Goal: Communication & Community: Ask a question

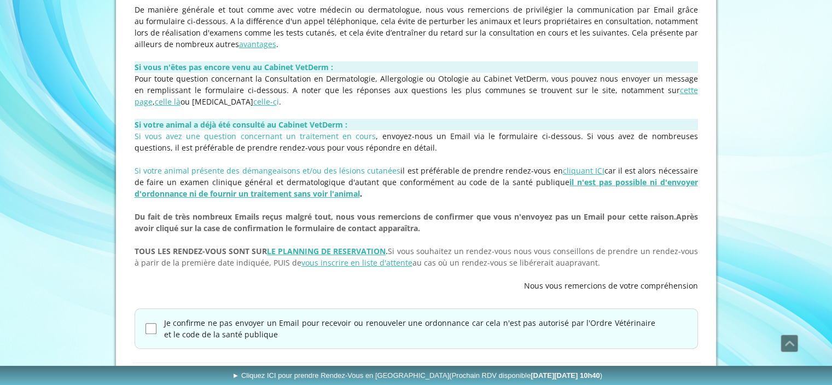
scroll to position [309, 0]
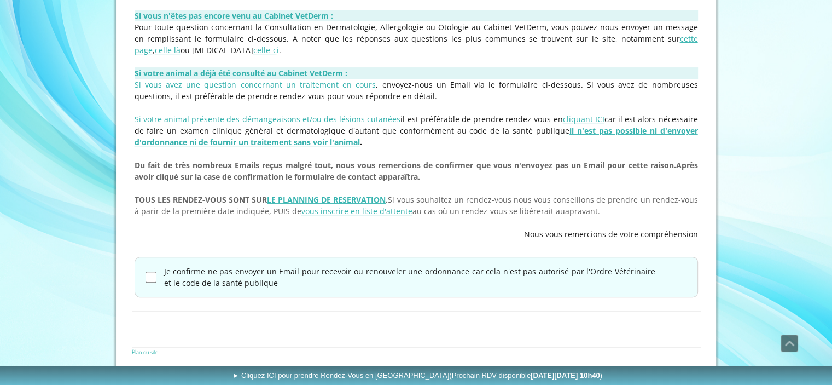
click at [150, 272] on input "Je confirme ne pas envoyer un Email pour recevoir ou renouveler une ordonnance …" at bounding box center [151, 276] width 11 height 11
checkbox input "true"
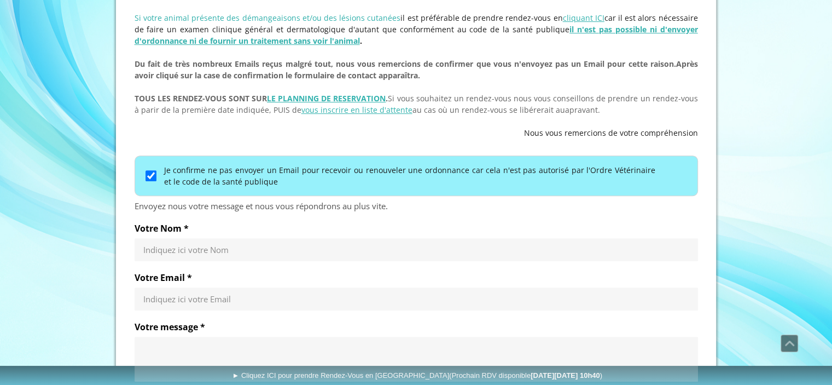
scroll to position [411, 0]
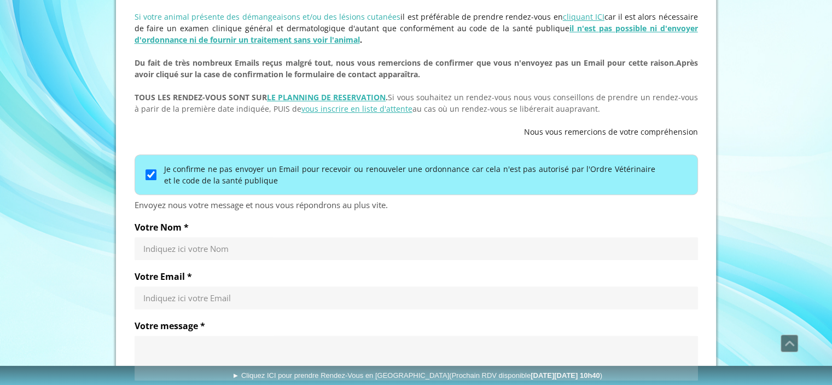
click at [183, 241] on div "Indiquez ici votre Nom" at bounding box center [417, 248] width 564 height 23
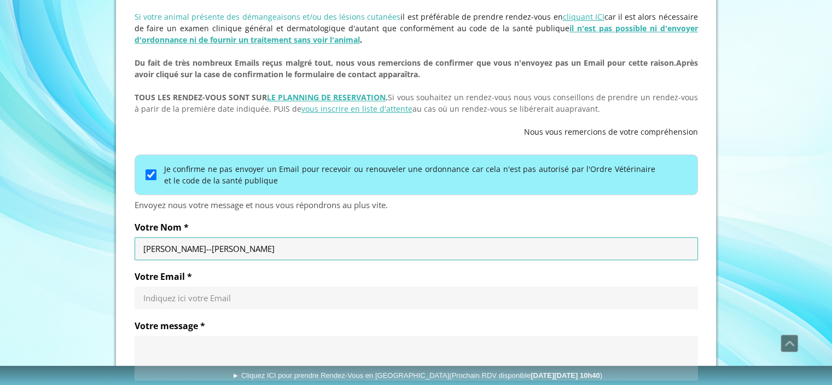
type input "[PERSON_NAME]--[PERSON_NAME]"
click at [172, 299] on input "Votre Email *" at bounding box center [416, 297] width 546 height 11
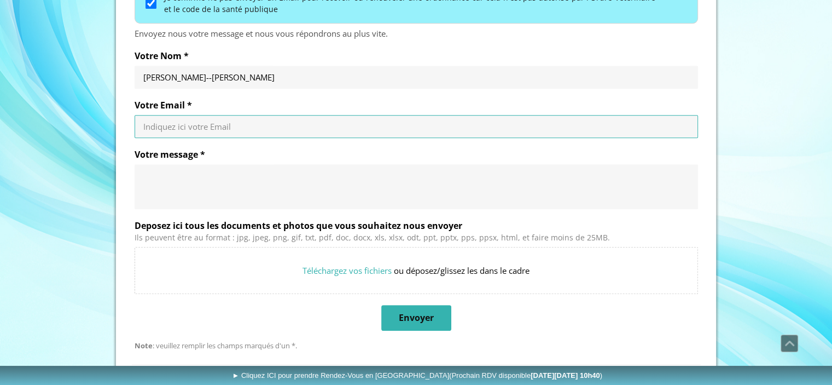
scroll to position [582, 0]
type input "[EMAIL_ADDRESS][DOMAIN_NAME]"
click at [225, 182] on textarea "Votre message *" at bounding box center [416, 186] width 546 height 33
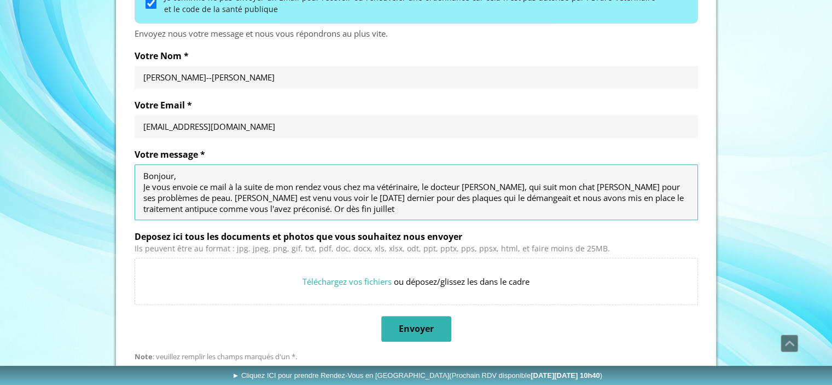
click at [477, 193] on textarea "Bonjour, Je vous envoie ce mail à la suite de mon rendez vous chez ma vétérinai…" at bounding box center [416, 192] width 546 height 44
click at [483, 195] on textarea "Bonjour, Je vous envoie ce mail à la suite de mon rendez vous chez ma vétérinai…" at bounding box center [416, 192] width 546 height 44
click at [435, 210] on textarea "Bonjour, Je vous envoie ce mail à la suite de mon rendez vous chez ma vétérinai…" at bounding box center [416, 192] width 546 height 44
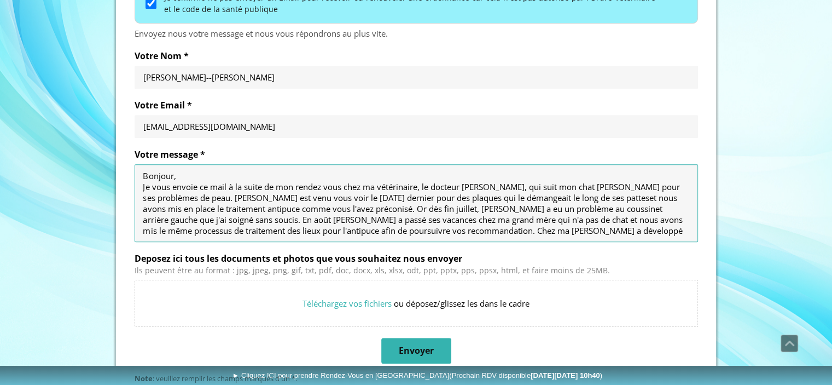
click at [537, 226] on textarea "Bonjour, Je vous envoie ce mail à la suite de mon rendez vous chez ma vétérinai…" at bounding box center [416, 203] width 546 height 66
click at [580, 224] on textarea "Bonjour, Je vous envoie ce mail à la suite de mon rendez vous chez ma vétérinai…" at bounding box center [416, 203] width 546 height 66
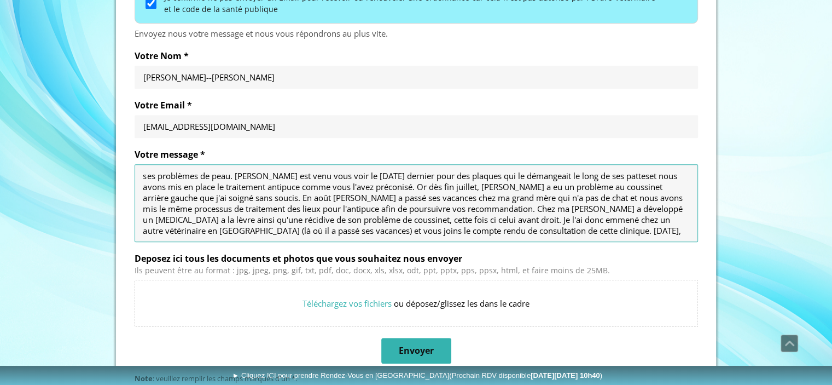
scroll to position [33, 0]
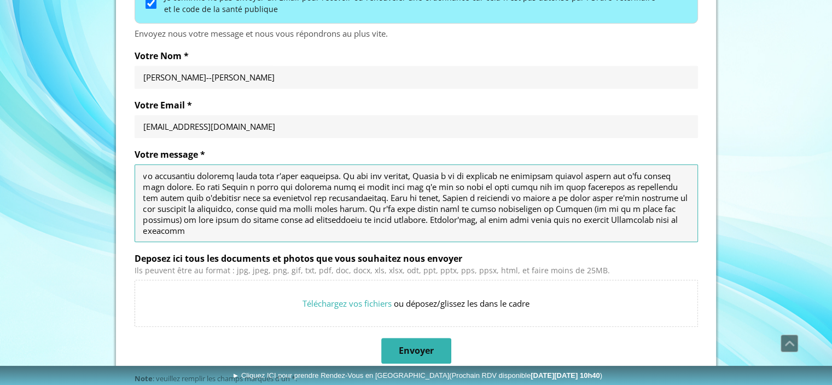
click at [233, 218] on textarea "Votre message *" at bounding box center [416, 203] width 546 height 66
drag, startPoint x: 274, startPoint y: 219, endPoint x: 264, endPoint y: 219, distance: 9.3
click at [264, 219] on textarea "Votre message *" at bounding box center [416, 203] width 546 height 66
click at [306, 231] on textarea "Votre message *" at bounding box center [416, 203] width 546 height 66
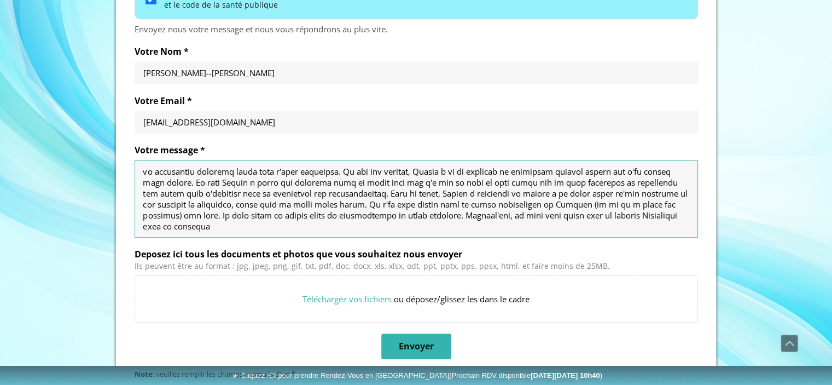
scroll to position [587, 0]
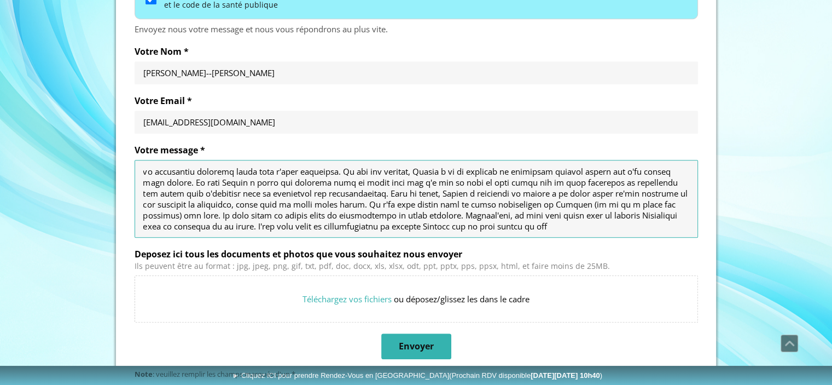
click at [329, 224] on textarea "Votre message *" at bounding box center [416, 199] width 546 height 66
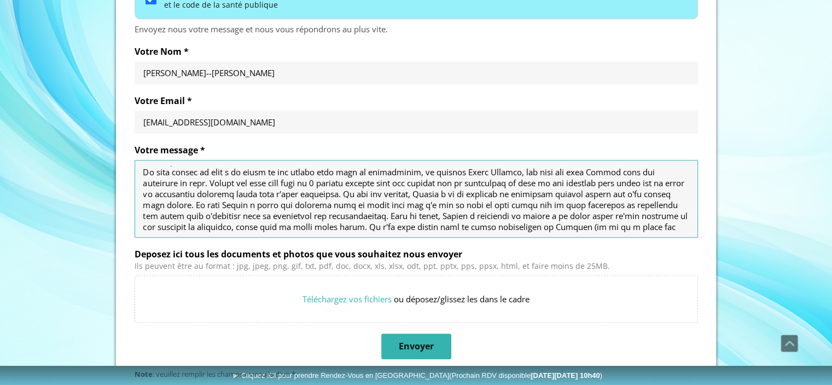
scroll to position [0, 0]
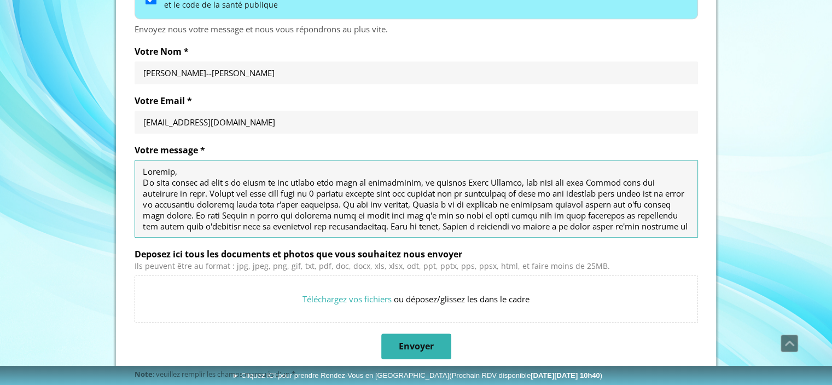
click at [381, 201] on textarea "Votre message *" at bounding box center [416, 199] width 546 height 66
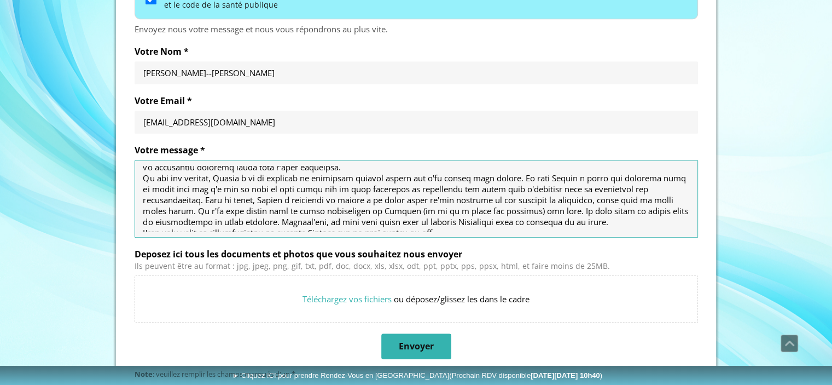
scroll to position [39, 0]
click at [510, 175] on textarea "Votre message *" at bounding box center [416, 199] width 546 height 66
click at [513, 175] on textarea "Votre message *" at bounding box center [416, 199] width 546 height 66
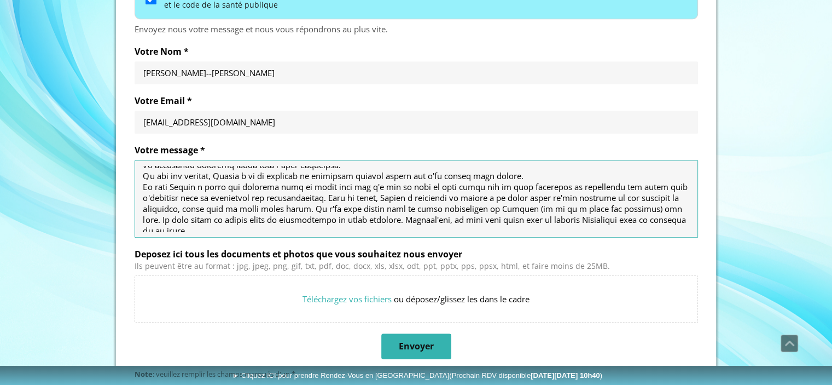
click at [510, 175] on textarea "Votre message *" at bounding box center [416, 199] width 546 height 66
click at [508, 175] on textarea "Votre message *" at bounding box center [416, 199] width 546 height 66
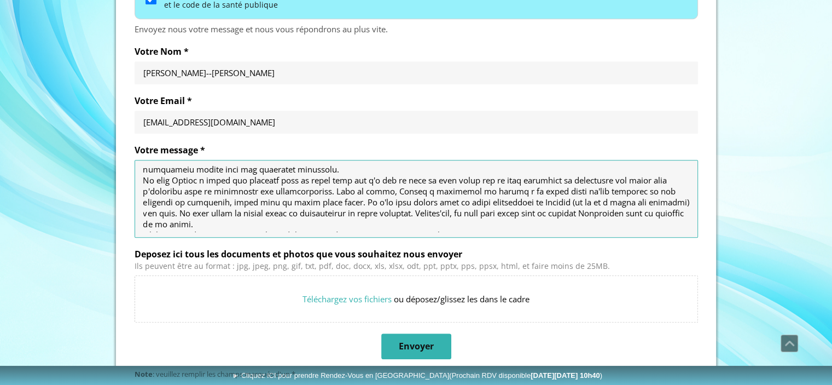
scroll to position [66, 0]
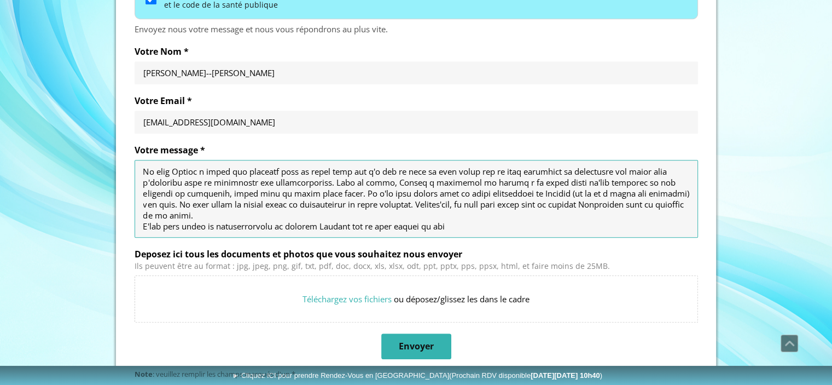
click at [356, 182] on textarea "Votre message *" at bounding box center [416, 199] width 546 height 66
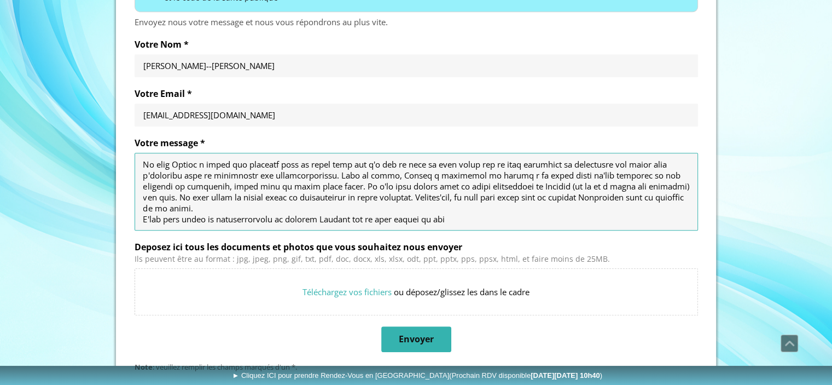
scroll to position [595, 0]
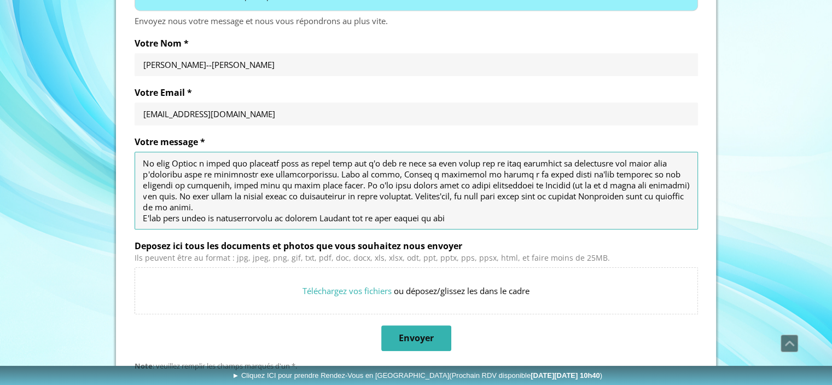
click at [297, 186] on textarea "Votre message *" at bounding box center [416, 191] width 546 height 66
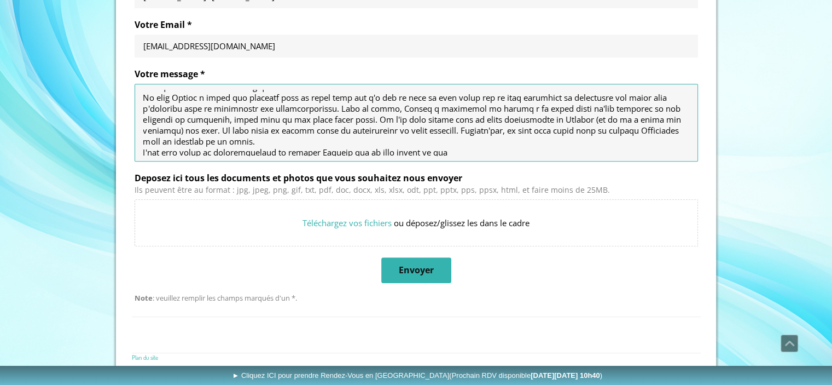
scroll to position [66, 0]
click at [539, 130] on textarea "Votre message *" at bounding box center [416, 123] width 546 height 66
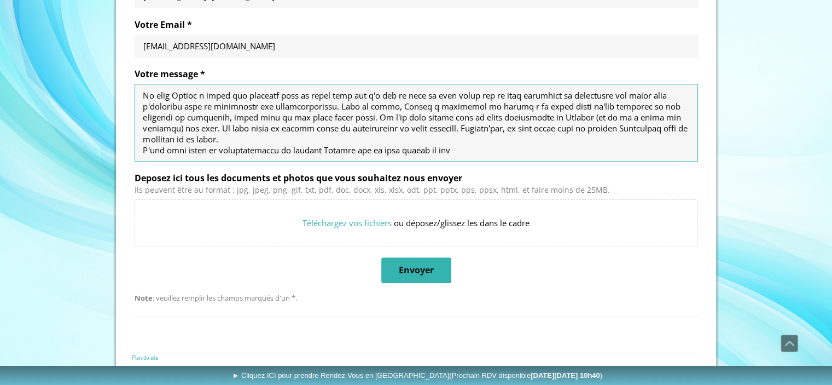
click at [460, 122] on textarea "Votre message *" at bounding box center [416, 123] width 546 height 66
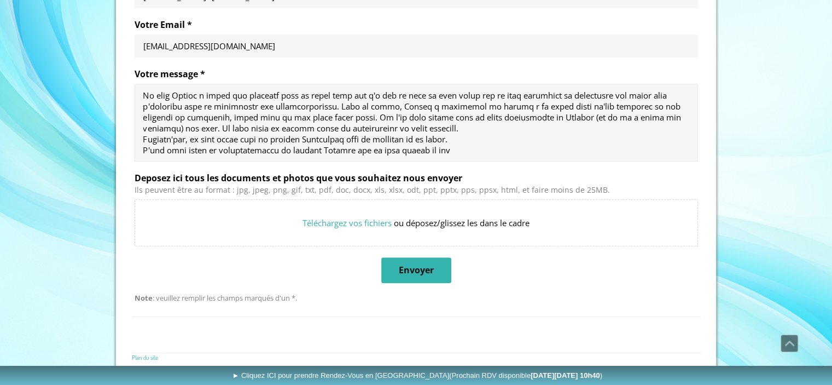
click at [142, 152] on div at bounding box center [417, 123] width 564 height 78
click at [142, 149] on div at bounding box center [417, 123] width 564 height 78
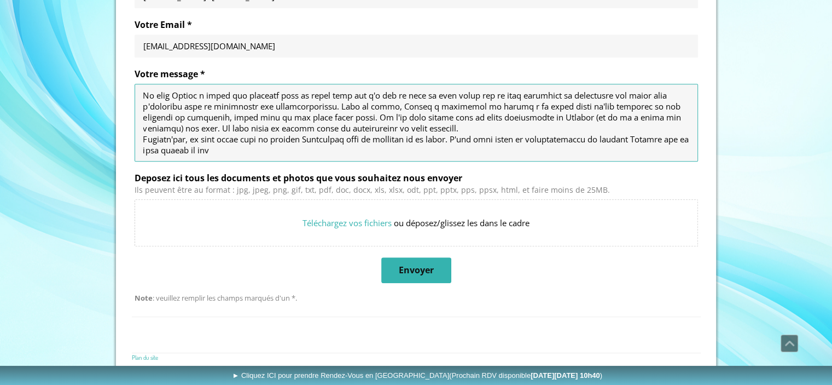
click at [527, 143] on textarea "Votre message *" at bounding box center [416, 123] width 546 height 66
click at [525, 140] on textarea "Votre message *" at bounding box center [416, 123] width 546 height 66
click at [600, 141] on textarea "Votre message *" at bounding box center [416, 123] width 546 height 66
click at [490, 144] on textarea "Votre message *" at bounding box center [416, 123] width 546 height 66
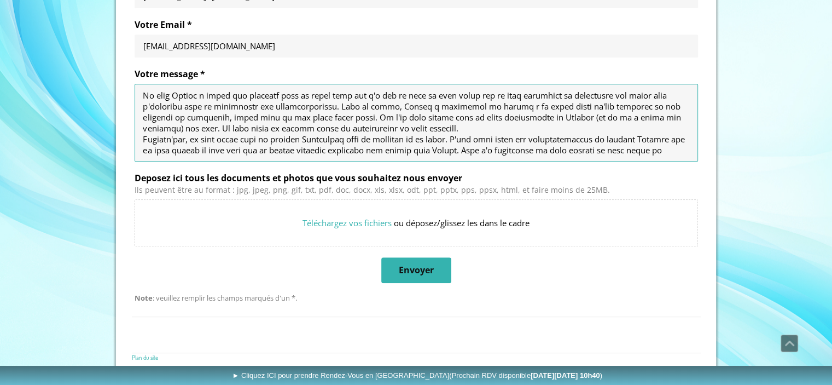
scroll to position [77, 0]
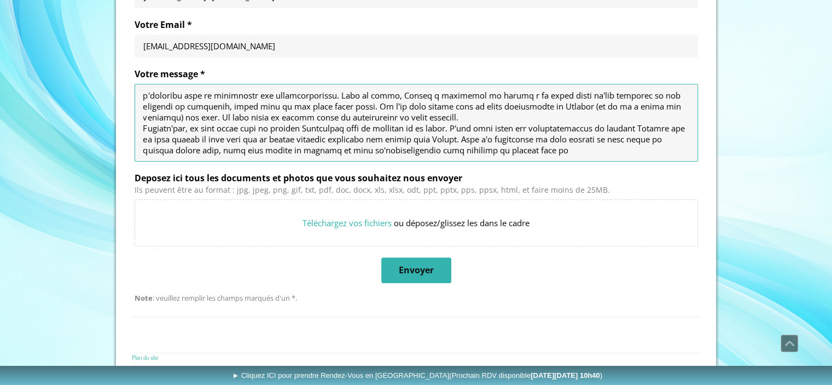
click at [544, 148] on textarea "Votre message *" at bounding box center [416, 123] width 546 height 66
click at [648, 150] on textarea "Votre message *" at bounding box center [416, 123] width 546 height 66
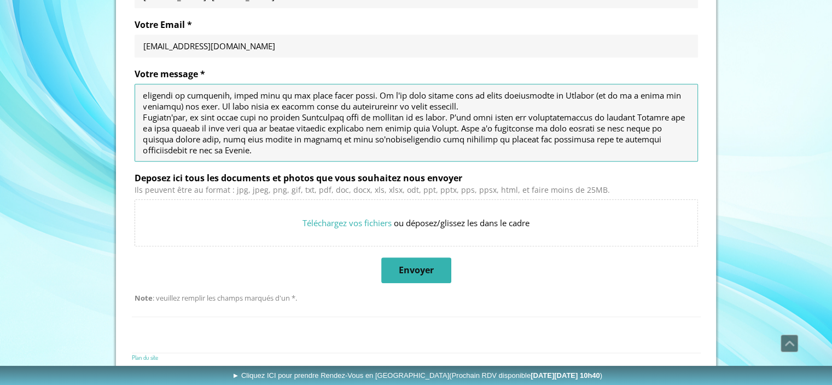
scroll to position [98, 0]
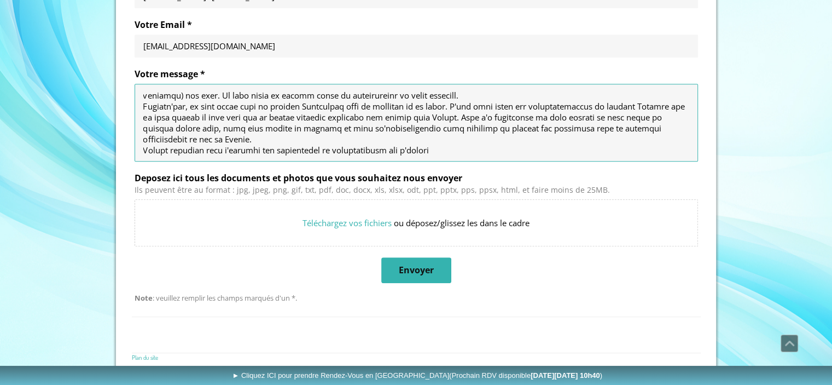
click at [288, 150] on textarea "Votre message *" at bounding box center [416, 123] width 546 height 66
click at [433, 144] on textarea "Votre message *" at bounding box center [416, 123] width 546 height 66
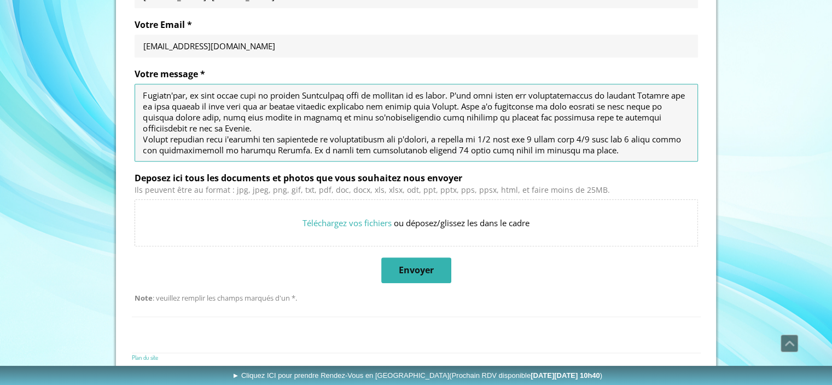
click at [518, 148] on textarea "Votre message *" at bounding box center [416, 123] width 546 height 66
click at [567, 150] on textarea "Votre message *" at bounding box center [416, 123] width 546 height 66
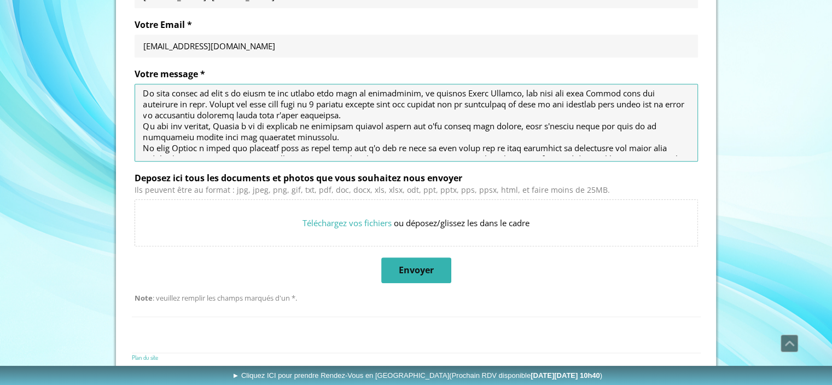
scroll to position [18, 0]
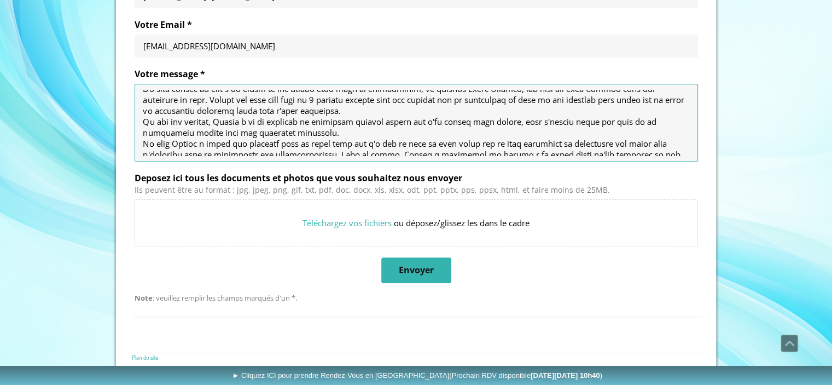
click at [602, 97] on textarea "Votre message *" at bounding box center [416, 123] width 546 height 66
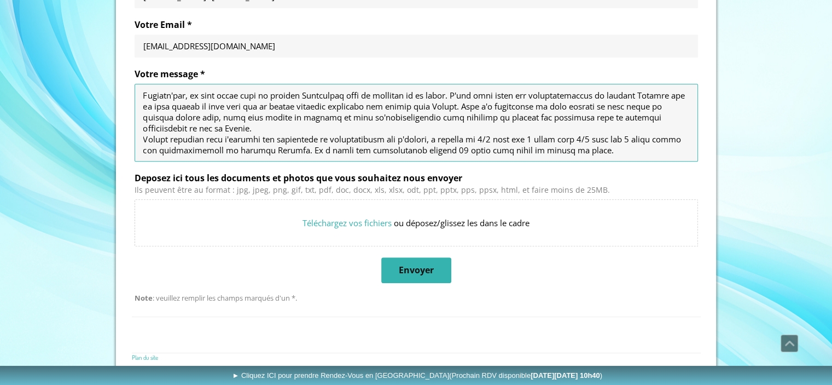
scroll to position [109, 0]
click at [393, 105] on textarea "Votre message *" at bounding box center [416, 123] width 546 height 66
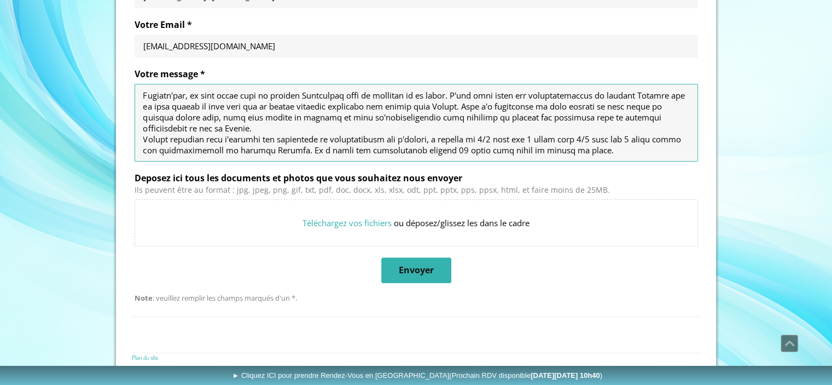
click at [393, 105] on textarea "Votre message *" at bounding box center [416, 123] width 546 height 66
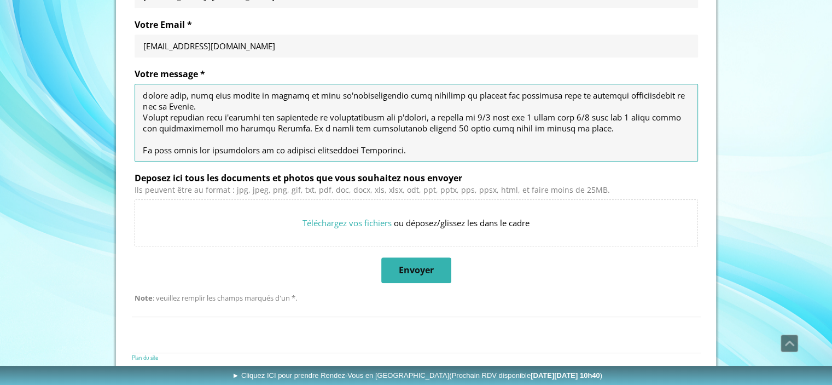
scroll to position [667, 0]
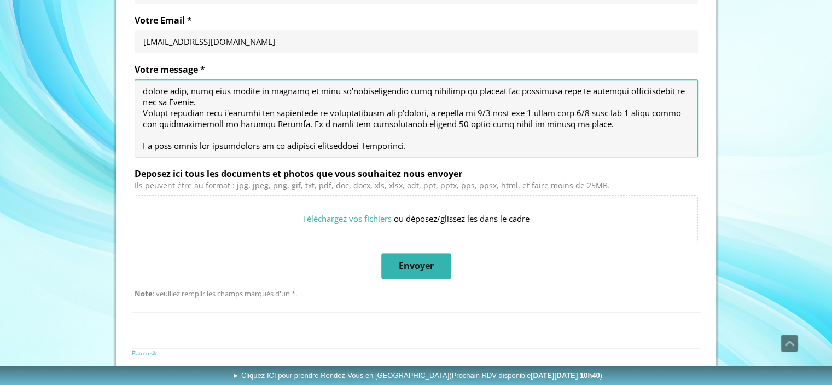
click at [417, 148] on textarea "Votre message *" at bounding box center [416, 118] width 546 height 66
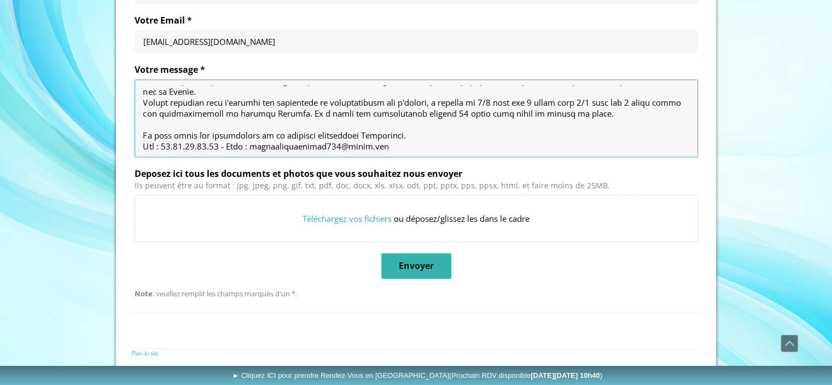
scroll to position [142, 0]
click at [372, 101] on textarea "Votre message *" at bounding box center [416, 118] width 546 height 66
click at [450, 146] on textarea "Votre message *" at bounding box center [416, 118] width 546 height 66
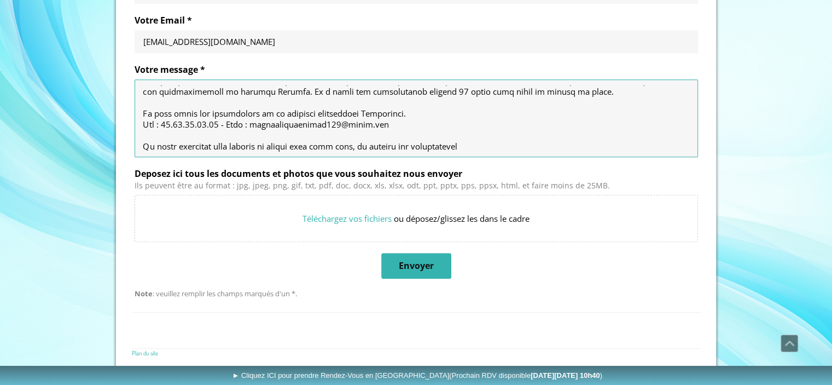
scroll to position [164, 0]
click at [383, 89] on textarea "Votre message *" at bounding box center [416, 118] width 546 height 66
click at [486, 147] on textarea "Votre message *" at bounding box center [416, 118] width 546 height 66
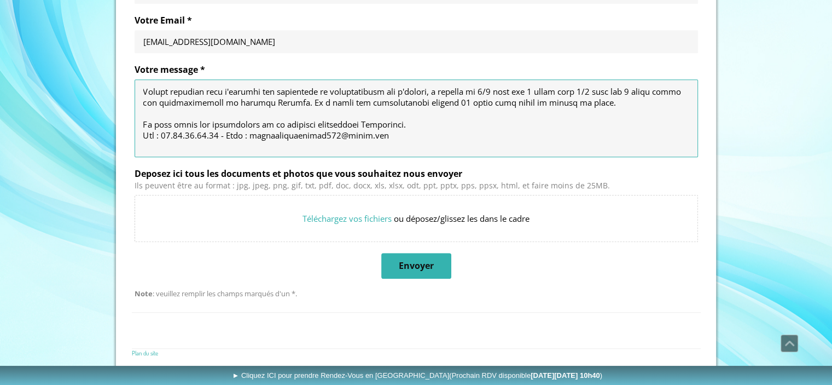
scroll to position [149, 0]
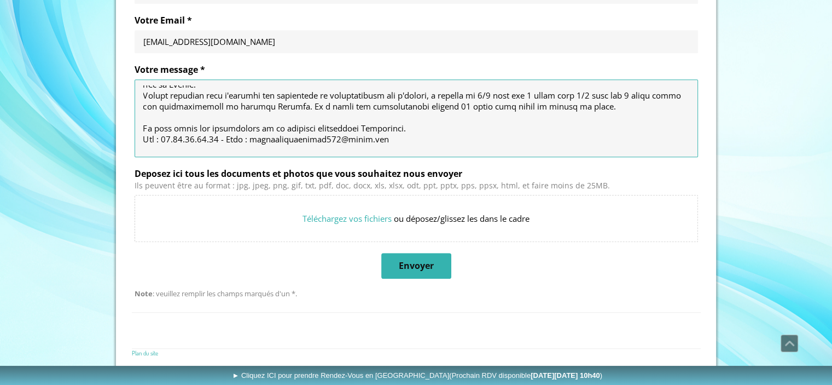
click at [591, 111] on textarea "Votre message *" at bounding box center [416, 118] width 546 height 66
drag, startPoint x: 595, startPoint y: 97, endPoint x: 593, endPoint y: 102, distance: 5.7
click at [593, 102] on textarea "Votre message *" at bounding box center [416, 118] width 546 height 66
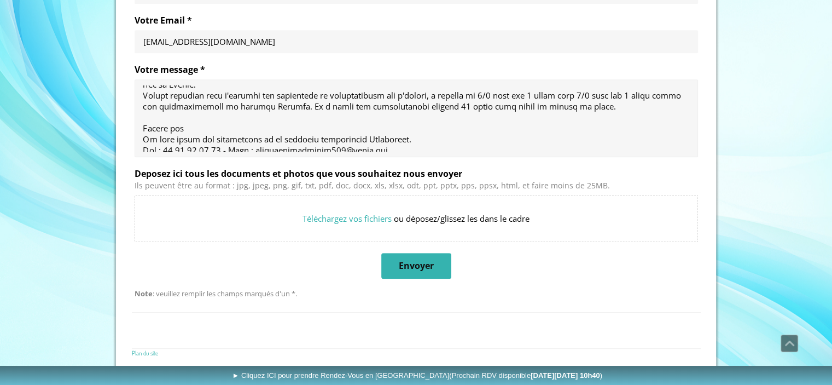
click at [141, 126] on div at bounding box center [417, 118] width 564 height 78
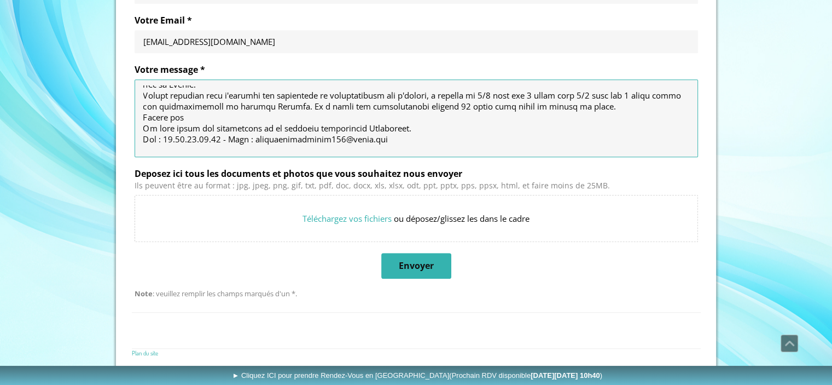
click at [207, 117] on textarea "Votre message *" at bounding box center [416, 118] width 546 height 66
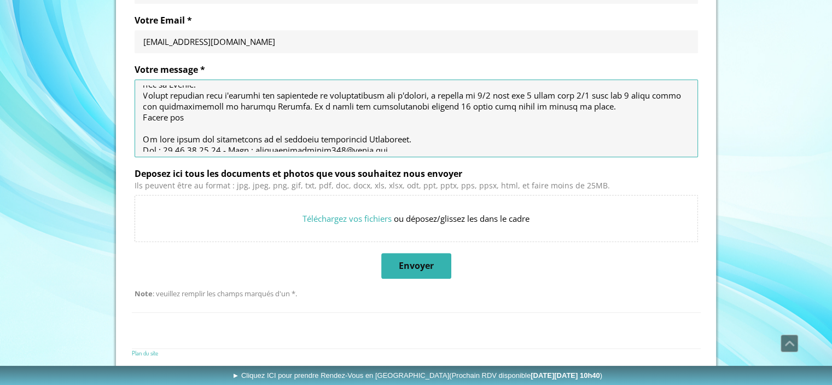
drag, startPoint x: 182, startPoint y: 117, endPoint x: 187, endPoint y: 120, distance: 6.2
click at [187, 120] on textarea "Votre message *" at bounding box center [416, 118] width 546 height 66
drag, startPoint x: 324, startPoint y: 114, endPoint x: 182, endPoint y: 118, distance: 142.9
click at [182, 118] on textarea "Votre message *" at bounding box center [416, 118] width 546 height 66
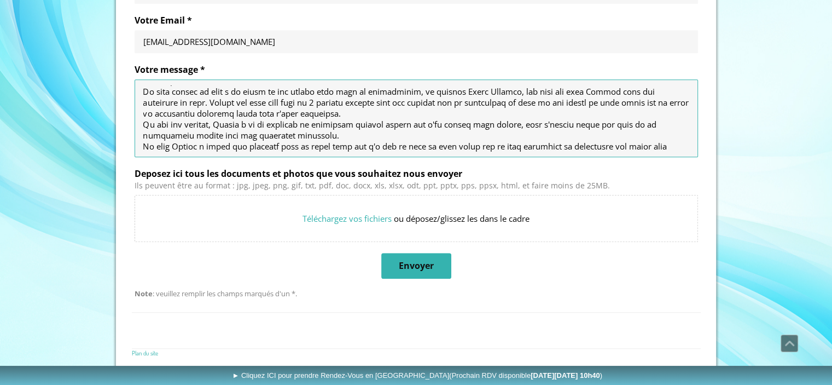
scroll to position [10, 0]
click at [219, 102] on textarea "Votre message *" at bounding box center [416, 118] width 546 height 66
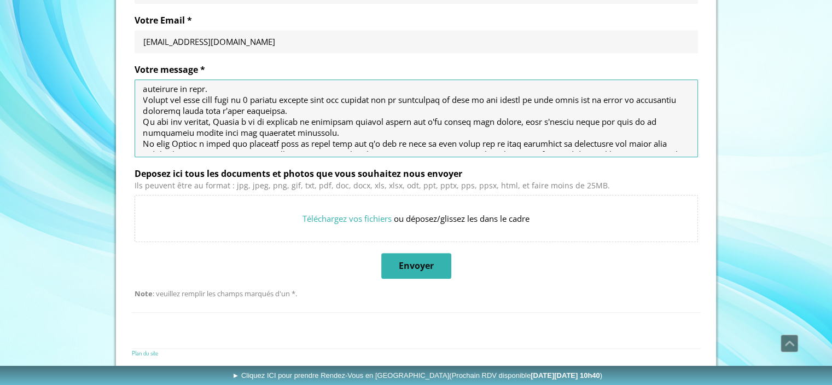
scroll to position [26, 0]
click at [442, 98] on textarea "Votre message *" at bounding box center [416, 118] width 546 height 66
click at [508, 111] on textarea "Votre message *" at bounding box center [416, 118] width 546 height 66
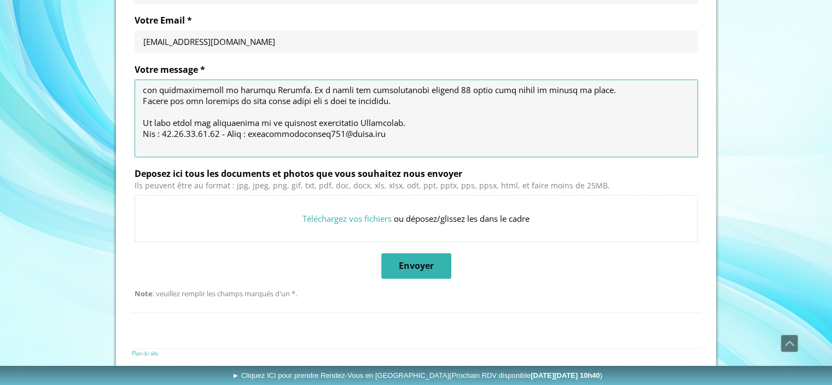
scroll to position [186, 0]
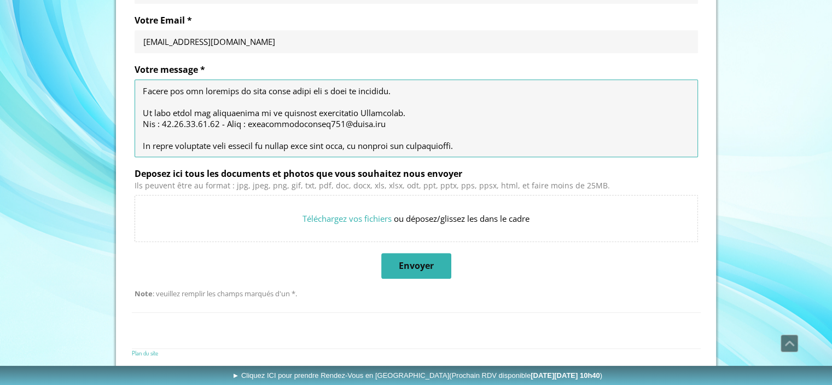
click at [428, 124] on textarea "Votre message *" at bounding box center [416, 118] width 546 height 66
click at [488, 145] on textarea "Votre message *" at bounding box center [416, 118] width 546 height 66
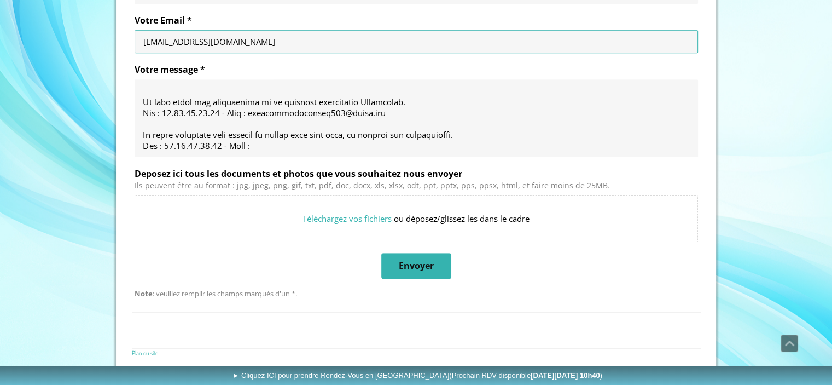
drag, startPoint x: 283, startPoint y: 37, endPoint x: 116, endPoint y: 37, distance: 166.9
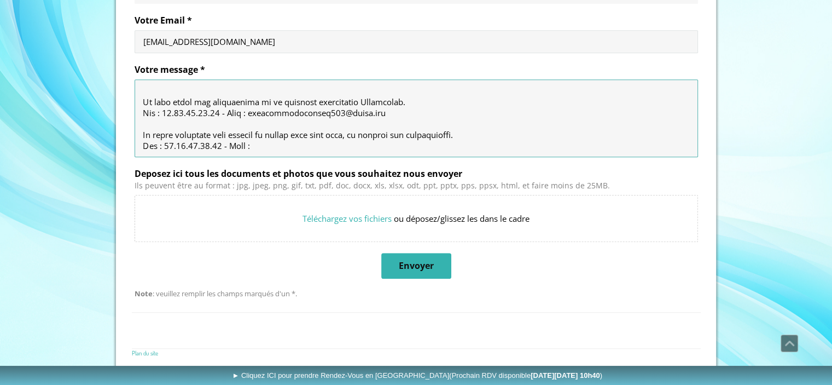
click at [266, 140] on textarea "Votre message *" at bounding box center [416, 118] width 546 height 66
paste textarea "[EMAIL_ADDRESS][DOMAIN_NAME]"
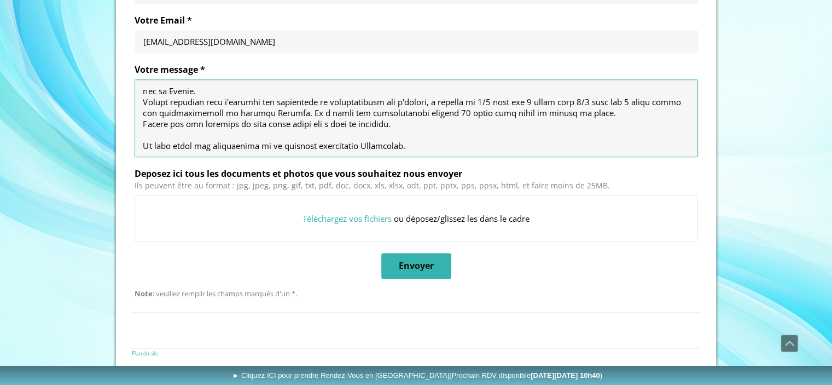
scroll to position [153, 0]
click at [208, 114] on textarea "Votre message *" at bounding box center [416, 118] width 546 height 66
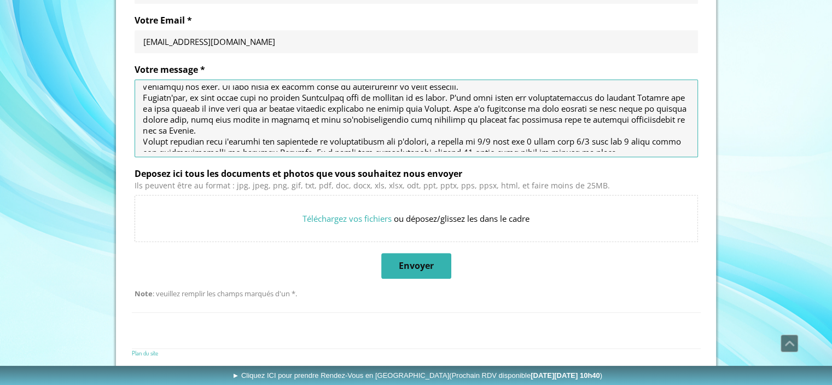
scroll to position [115, 0]
drag, startPoint x: 263, startPoint y: 92, endPoint x: 236, endPoint y: 94, distance: 26.3
click at [236, 94] on textarea "Votre message *" at bounding box center [416, 118] width 546 height 66
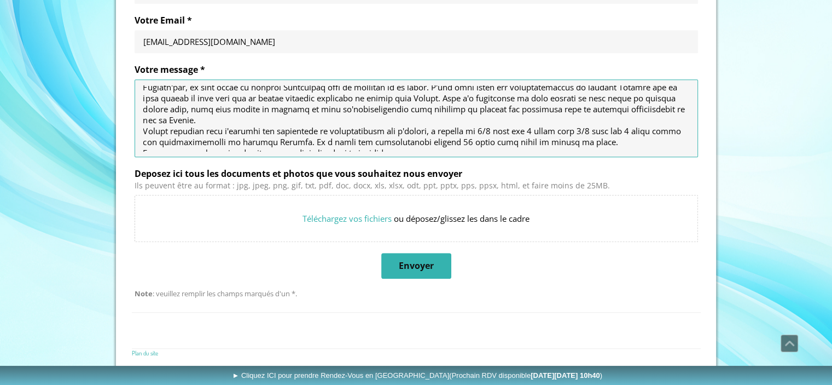
scroll to position [125, 0]
click at [539, 97] on textarea "Votre message *" at bounding box center [416, 118] width 546 height 66
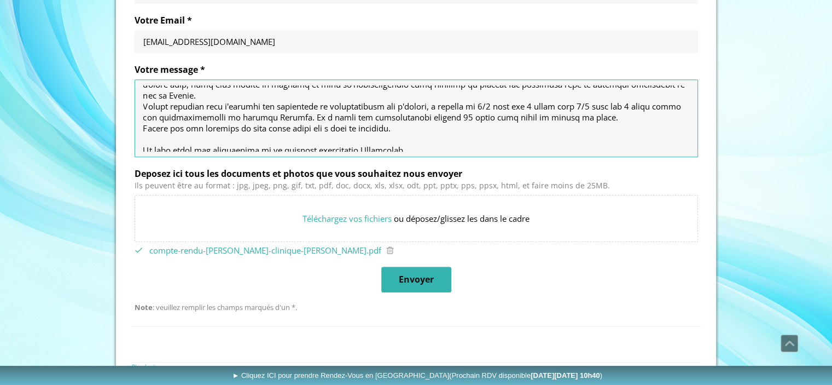
scroll to position [157, 0]
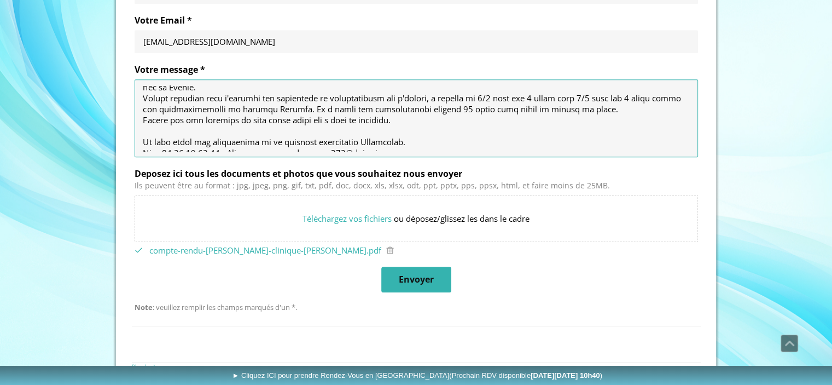
click at [407, 142] on textarea "Votre message *" at bounding box center [416, 118] width 546 height 66
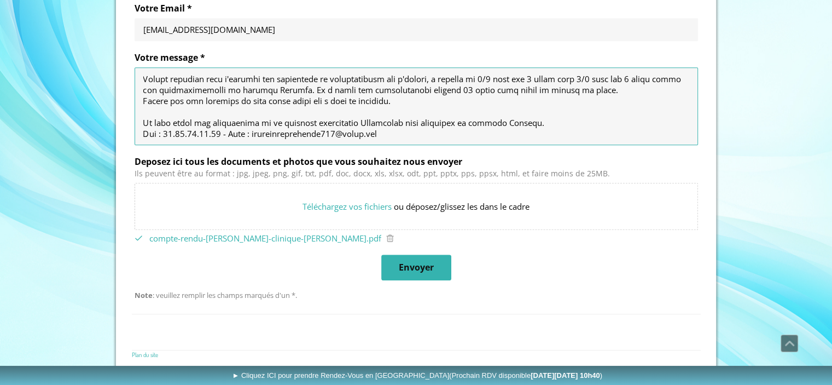
scroll to position [681, 0]
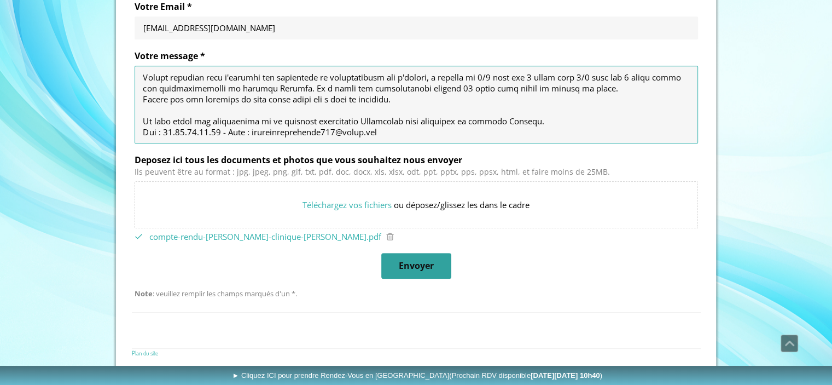
type textarea "Loremip, Do sita consec ad elit s do eiusm te inc utlabo etdo magn al enimadmin…"
click at [426, 260] on span "Envoyer" at bounding box center [416, 265] width 35 height 11
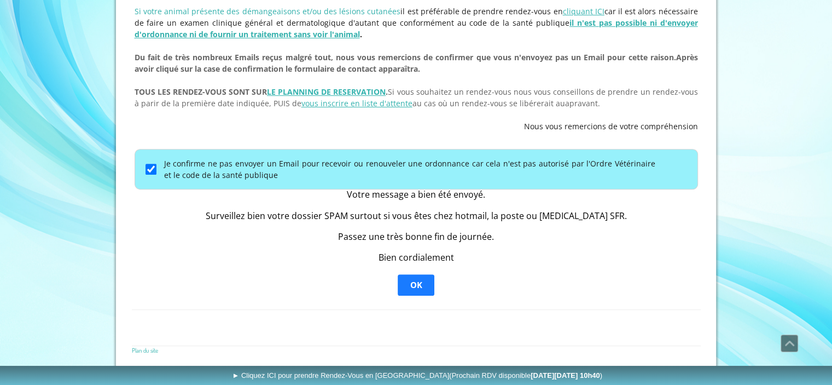
scroll to position [415, 0]
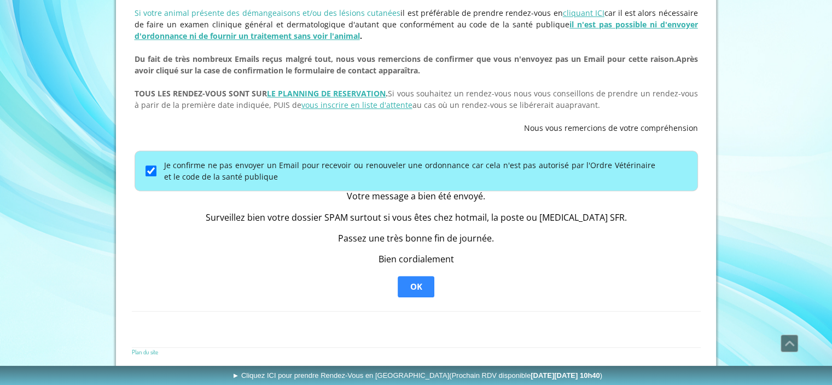
click at [421, 279] on span "OK" at bounding box center [416, 287] width 34 height 20
